Goal: Information Seeking & Learning: Learn about a topic

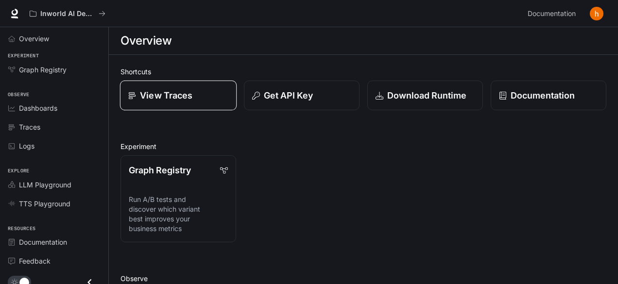
click at [169, 98] on p "View Traces" at bounding box center [166, 95] width 52 height 13
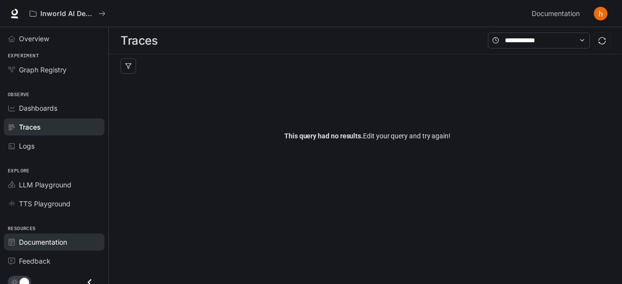
click at [57, 239] on span "Documentation" at bounding box center [43, 242] width 48 height 10
